Goal: Find specific page/section: Find specific page/section

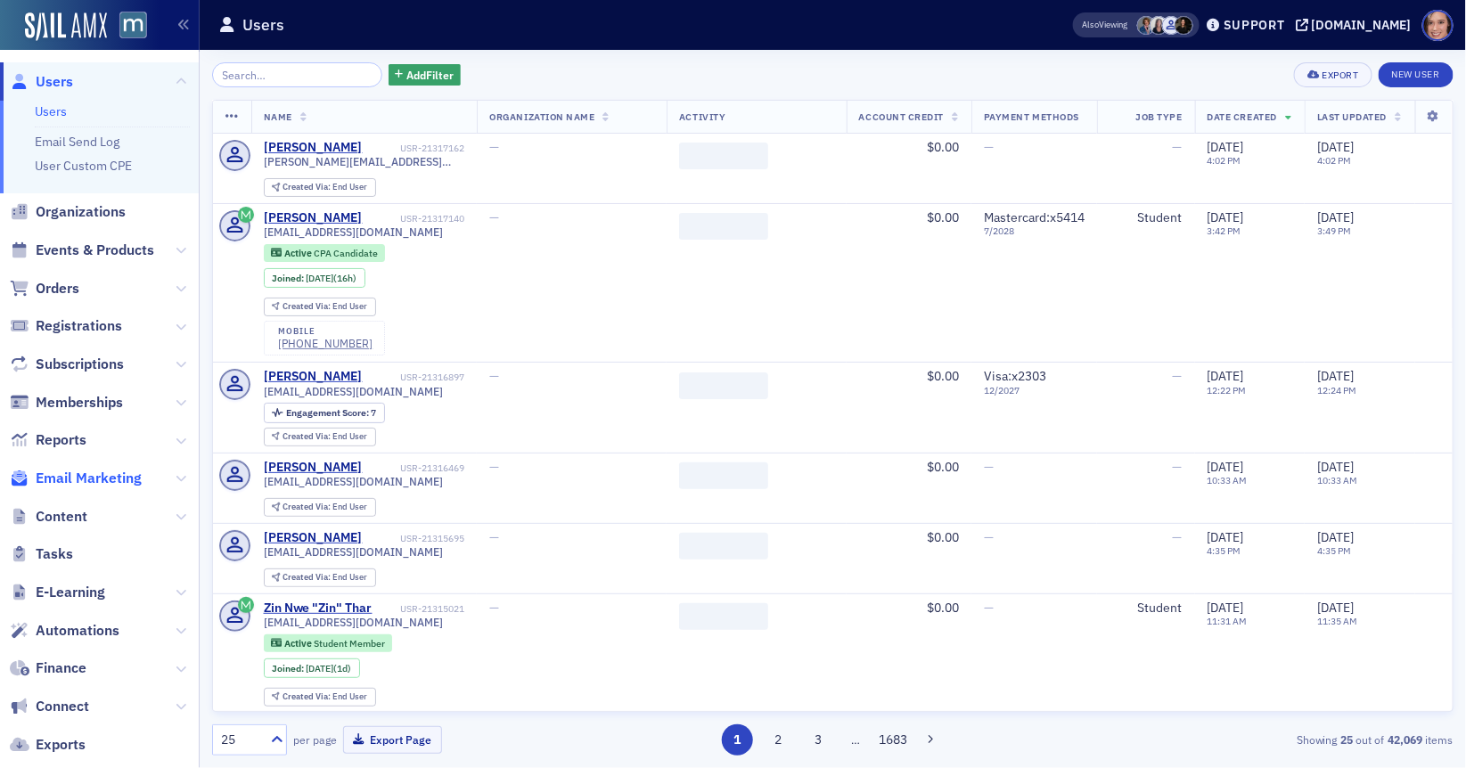
click at [106, 479] on span "Email Marketing" at bounding box center [89, 479] width 106 height 20
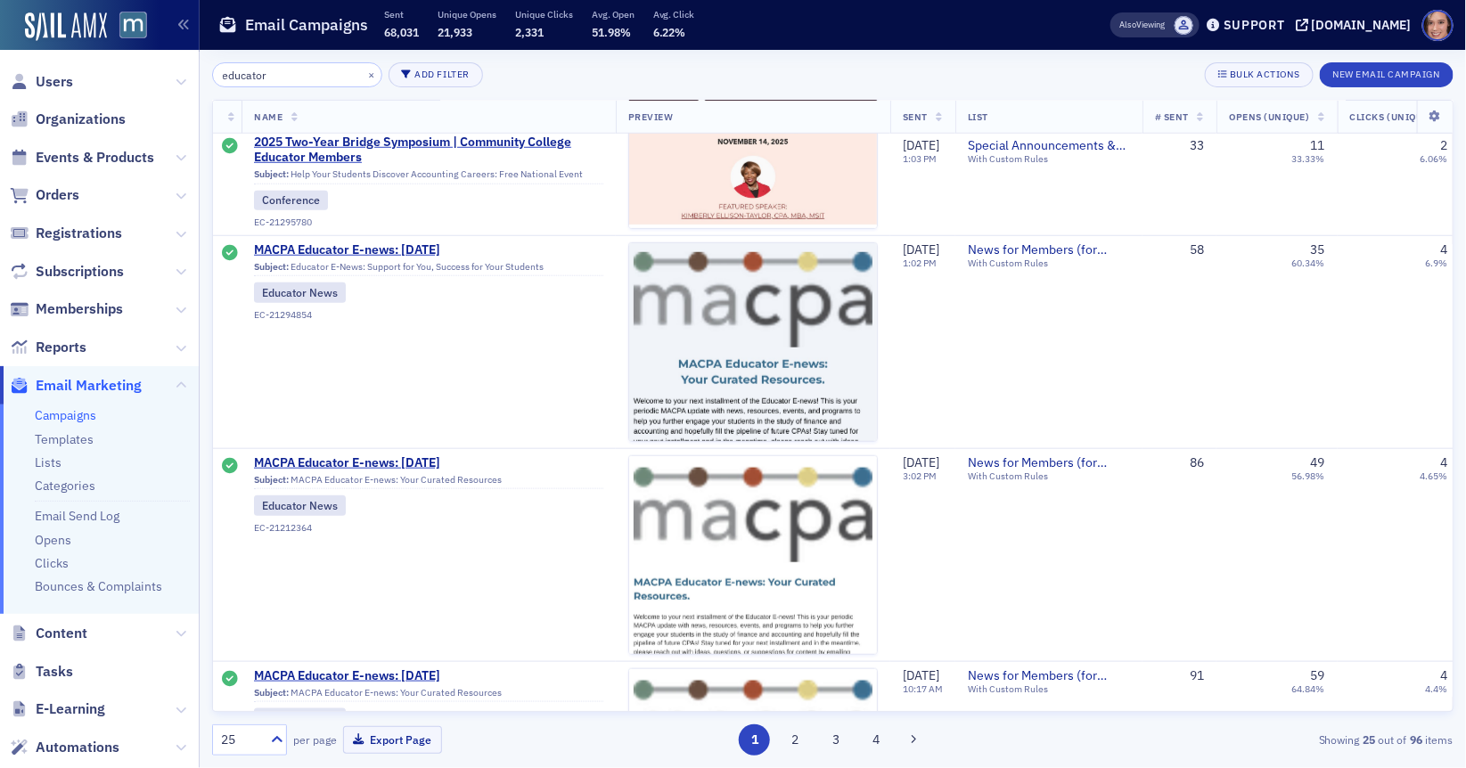
scroll to position [538, 0]
type input "educator"
